Goal: Find specific page/section: Find specific page/section

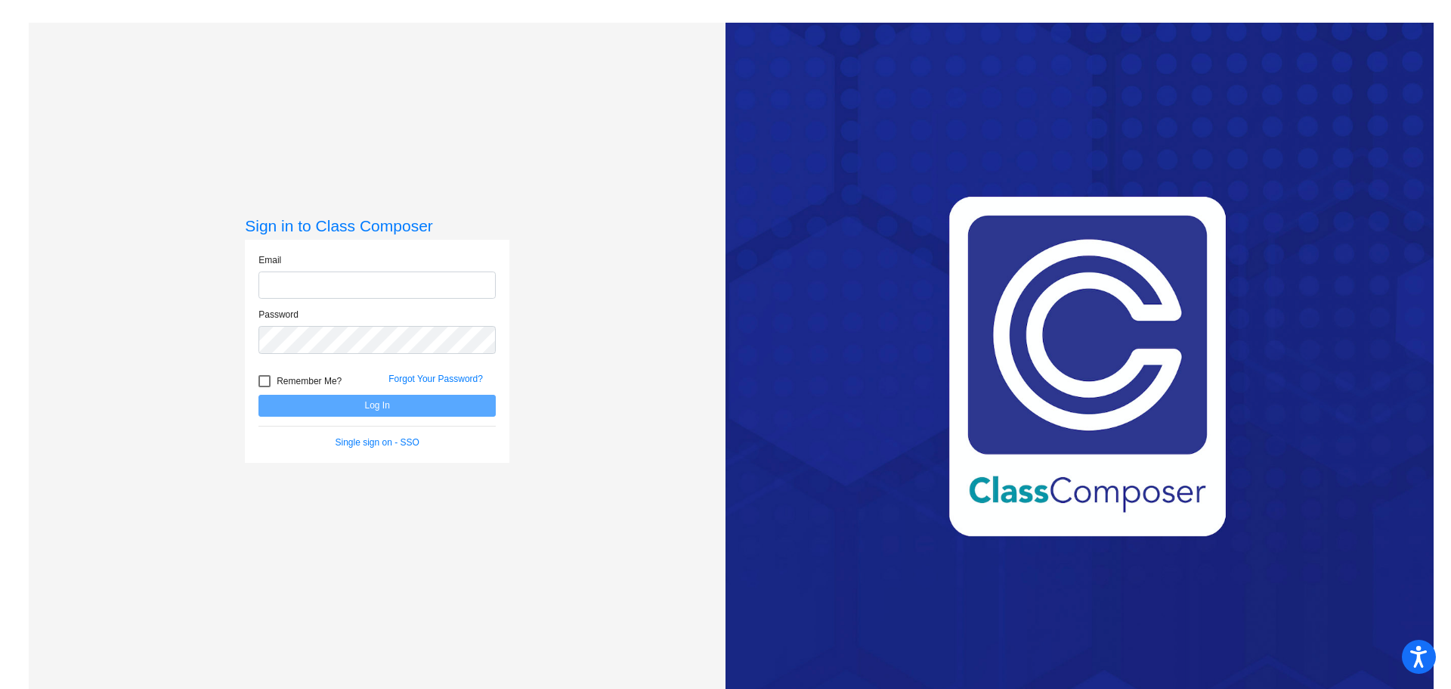
click at [350, 287] on input "email" at bounding box center [376, 285] width 237 height 28
type input "hartlandc@bbhcsd.org"
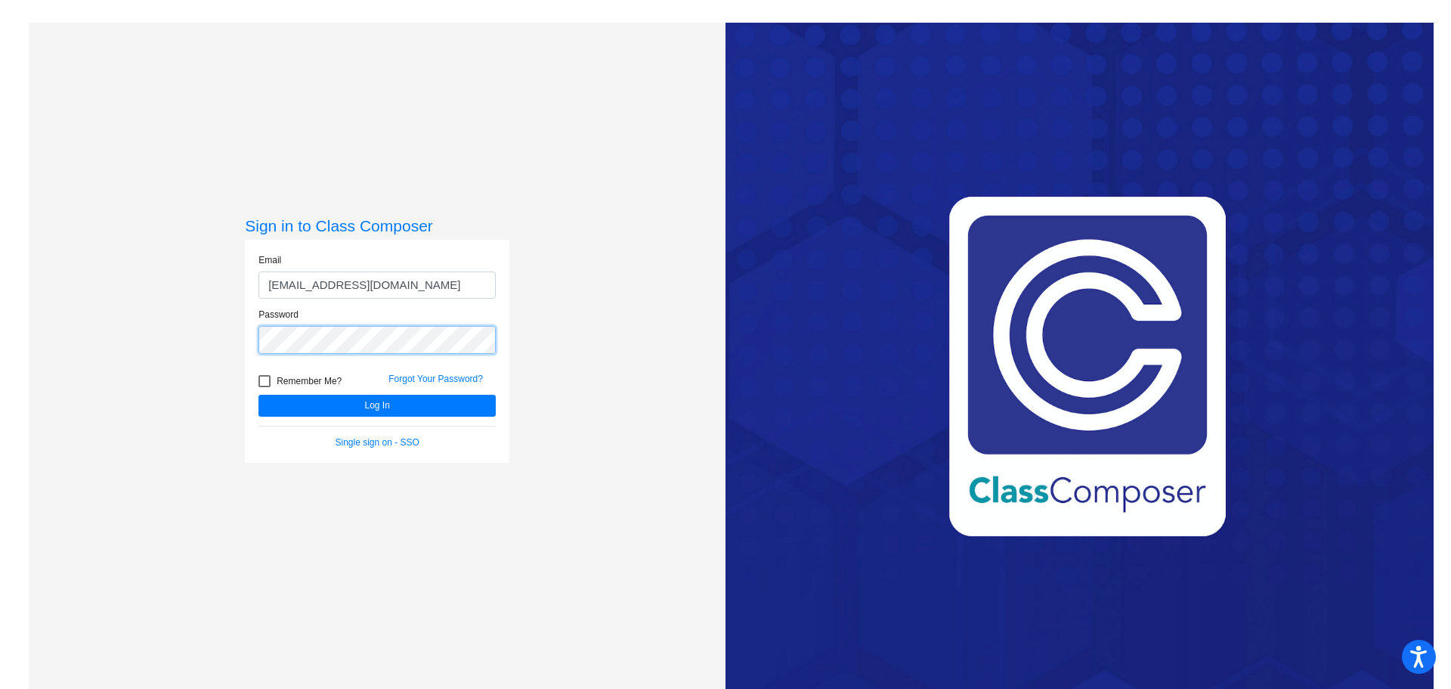
click at [258, 395] on button "Log In" at bounding box center [376, 406] width 237 height 22
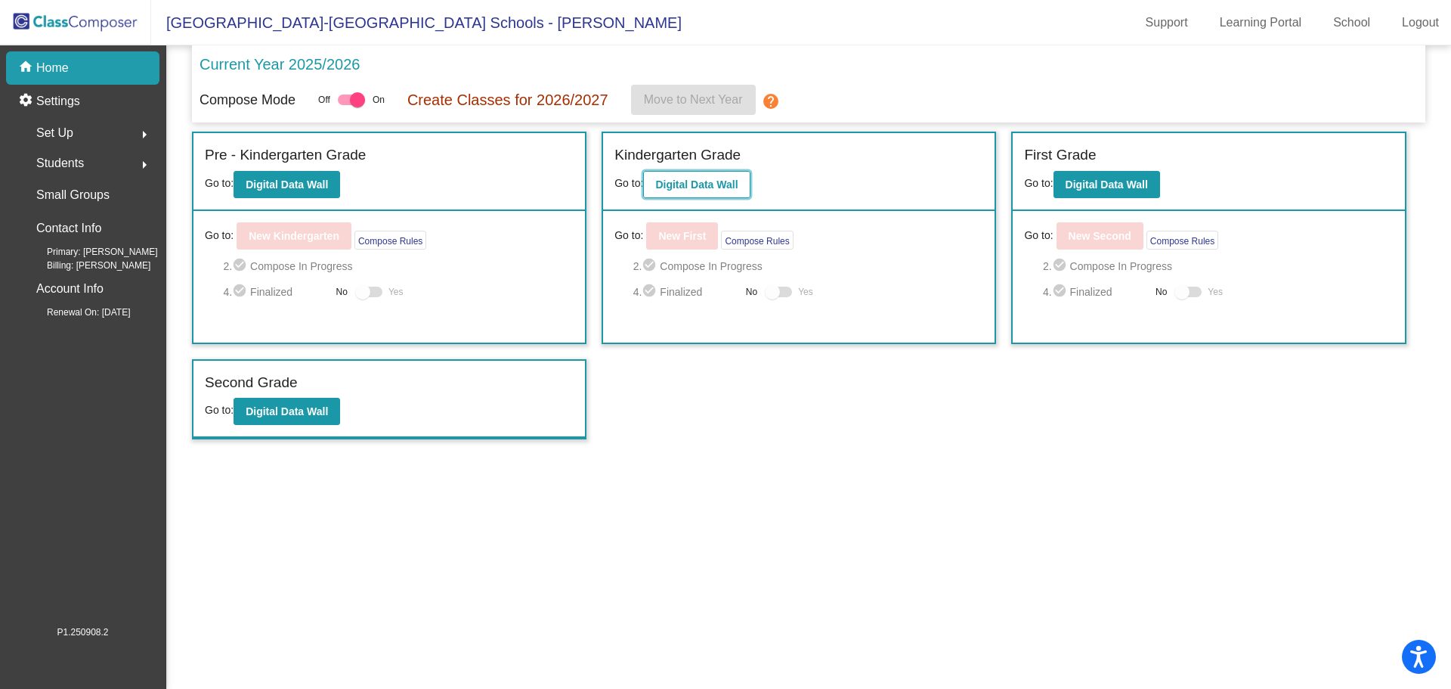
click at [687, 186] on b "Digital Data Wall" at bounding box center [696, 184] width 82 height 12
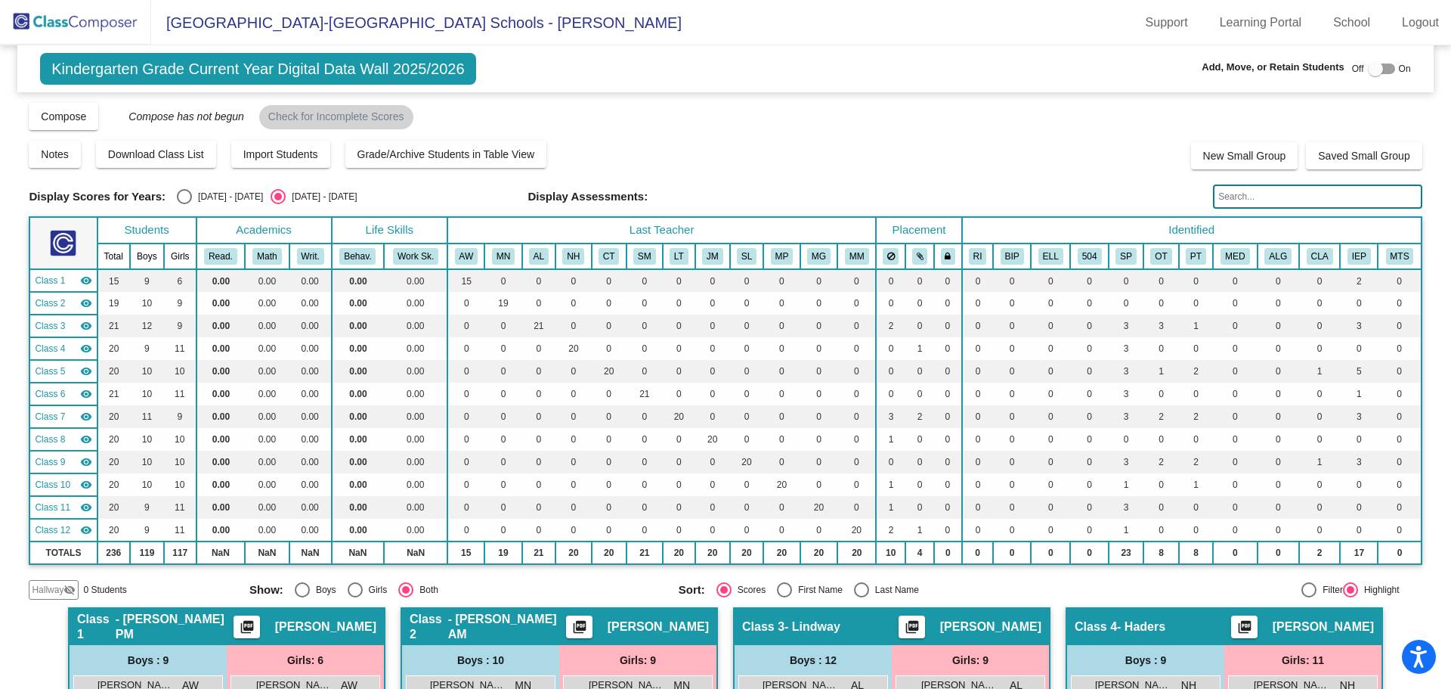
click at [1238, 199] on input "text" at bounding box center [1317, 196] width 209 height 24
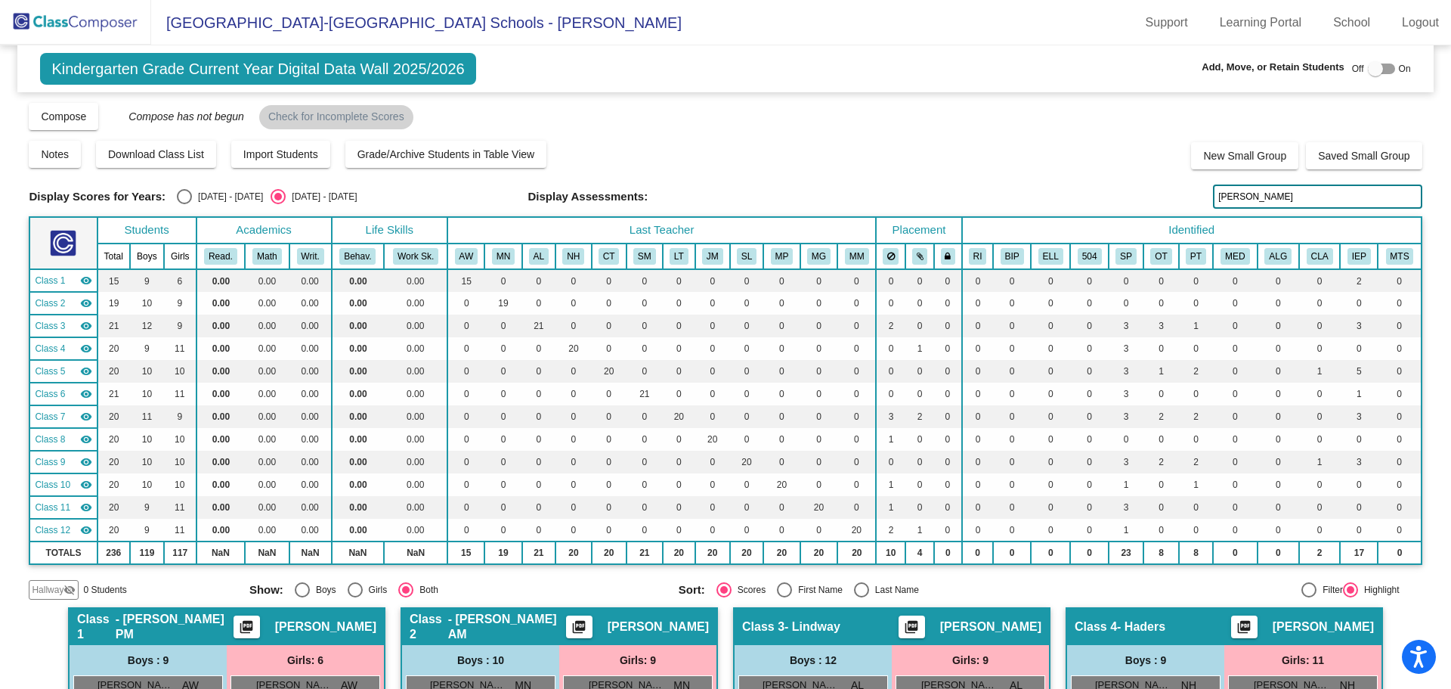
type input "gus"
